Goal: Task Accomplishment & Management: Manage account settings

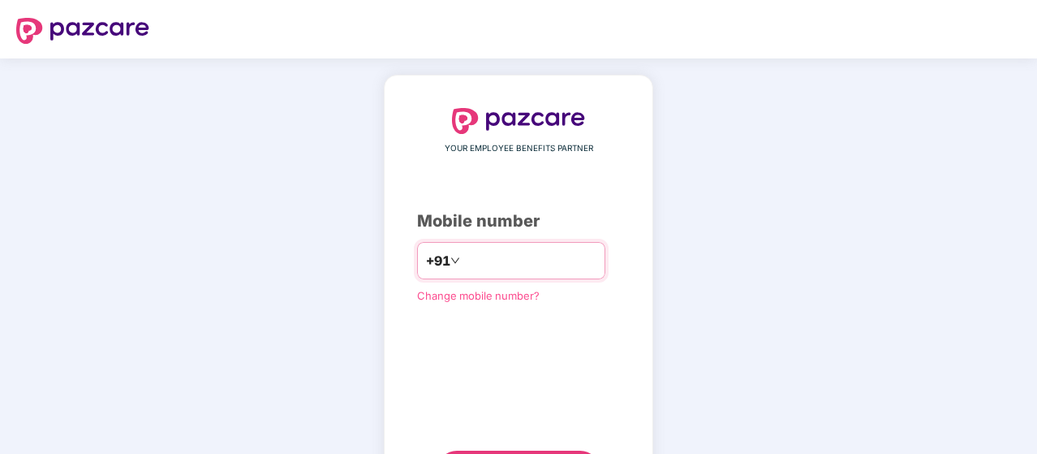
type input "**********"
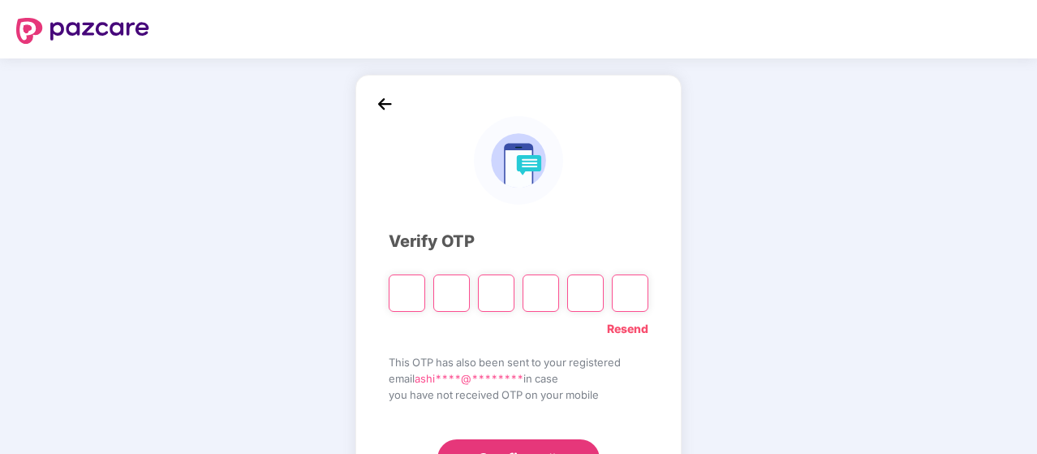
type input "*"
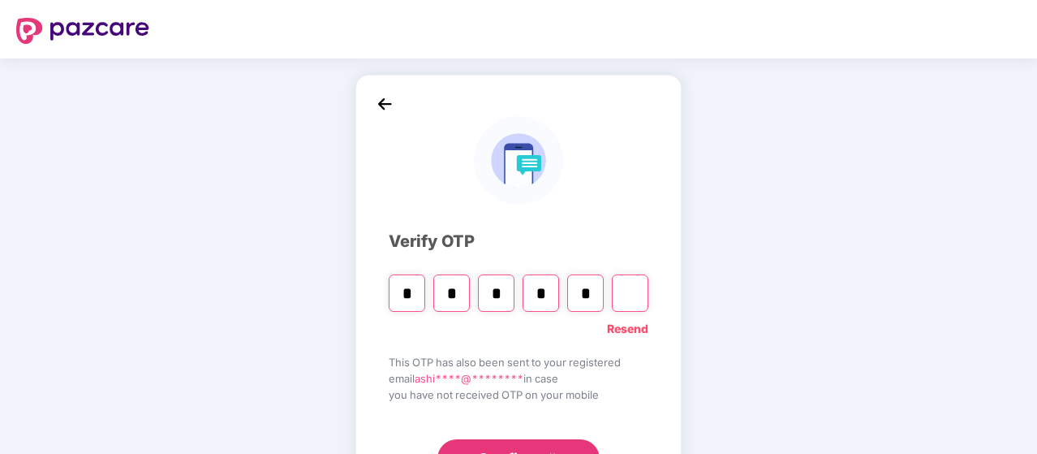
type input "*"
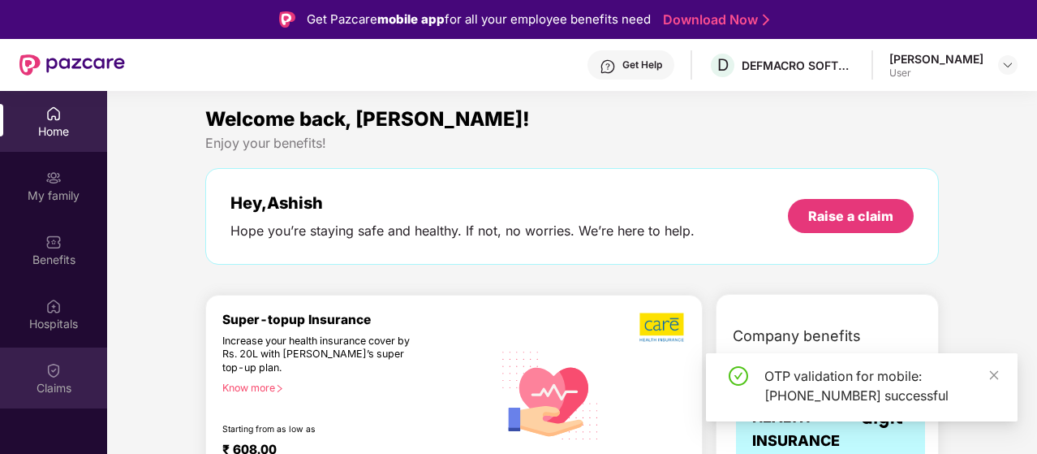
click at [54, 364] on img at bounding box center [53, 370] width 16 height 16
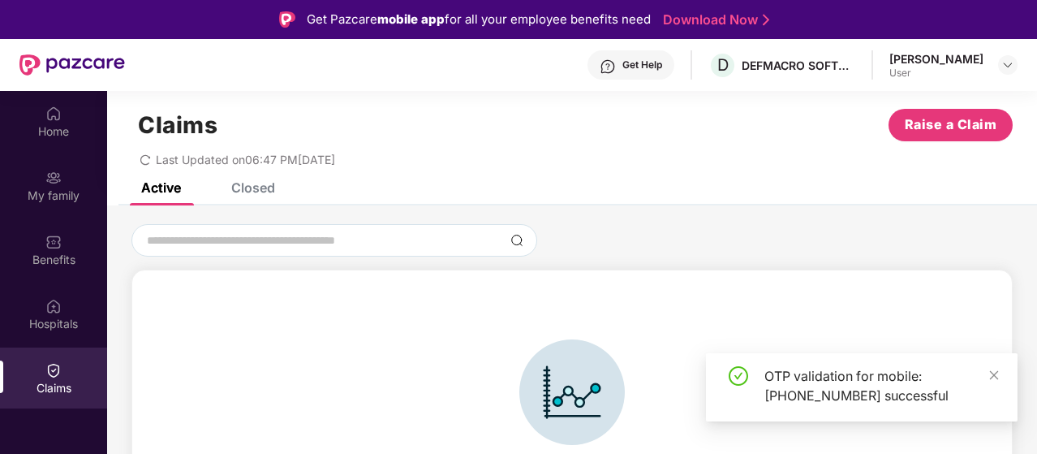
scroll to position [36, 0]
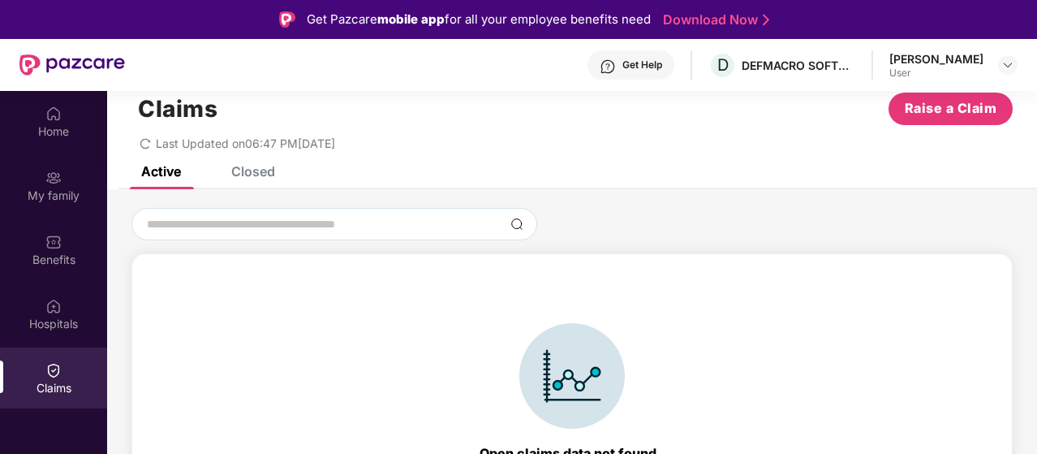
click at [271, 170] on div "Closed" at bounding box center [253, 171] width 44 height 16
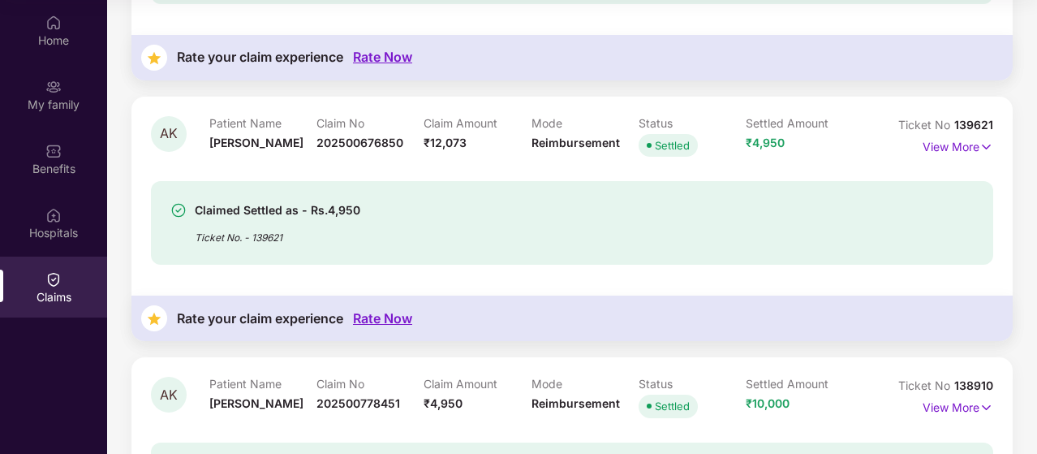
scroll to position [630, 0]
